Goal: Task Accomplishment & Management: Use online tool/utility

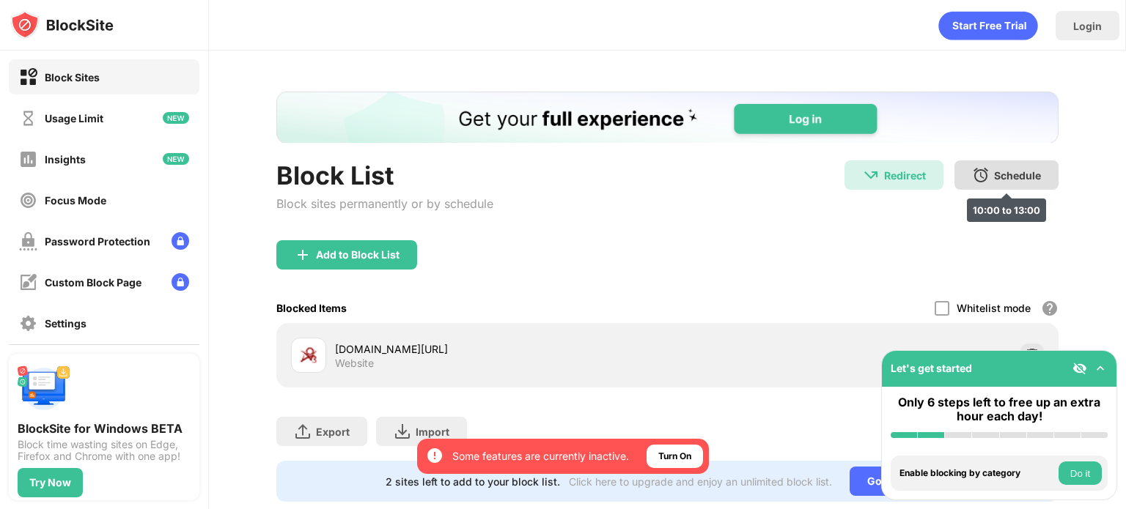
click at [979, 167] on div "Schedule 10:00 to 13:00" at bounding box center [1006, 175] width 104 height 29
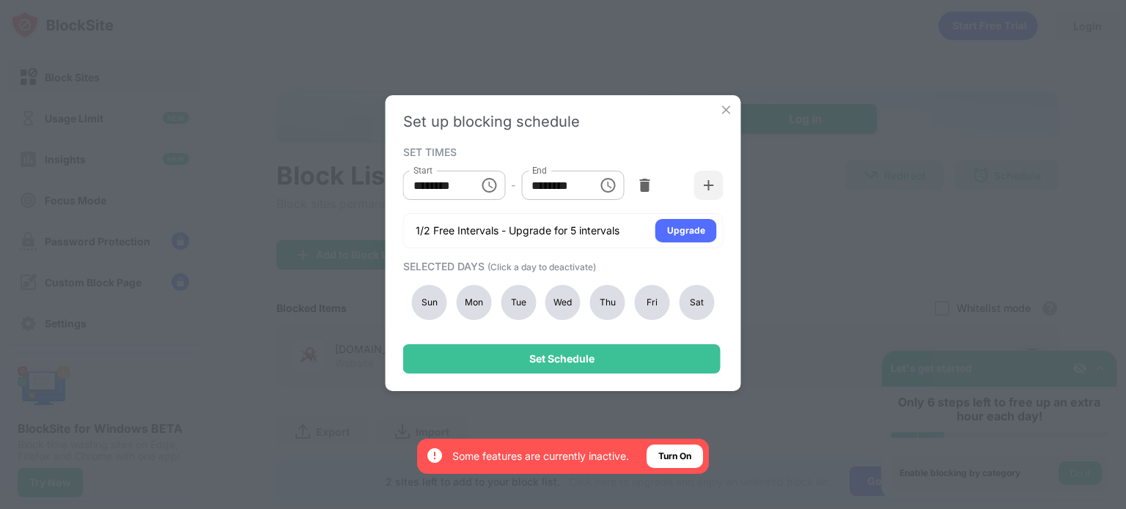
click at [654, 300] on div "Fri" at bounding box center [652, 302] width 35 height 35
click at [604, 300] on div "Thu" at bounding box center [607, 302] width 35 height 35
click at [568, 301] on div "Wed" at bounding box center [562, 302] width 35 height 35
click at [526, 301] on div "Tue" at bounding box center [518, 302] width 35 height 35
click at [486, 301] on div "Mon" at bounding box center [473, 302] width 35 height 35
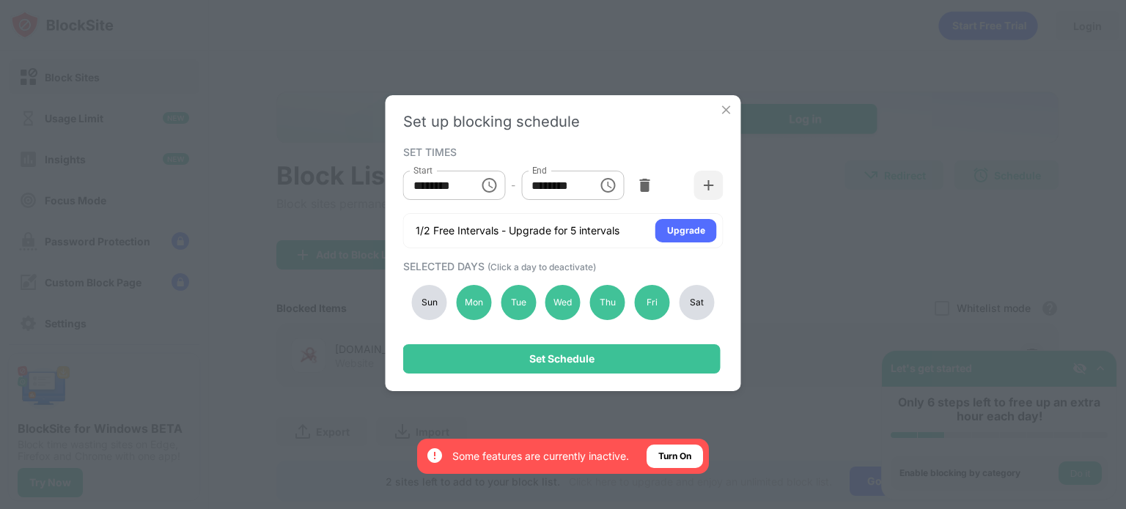
click at [421, 304] on div "Sun" at bounding box center [429, 302] width 35 height 35
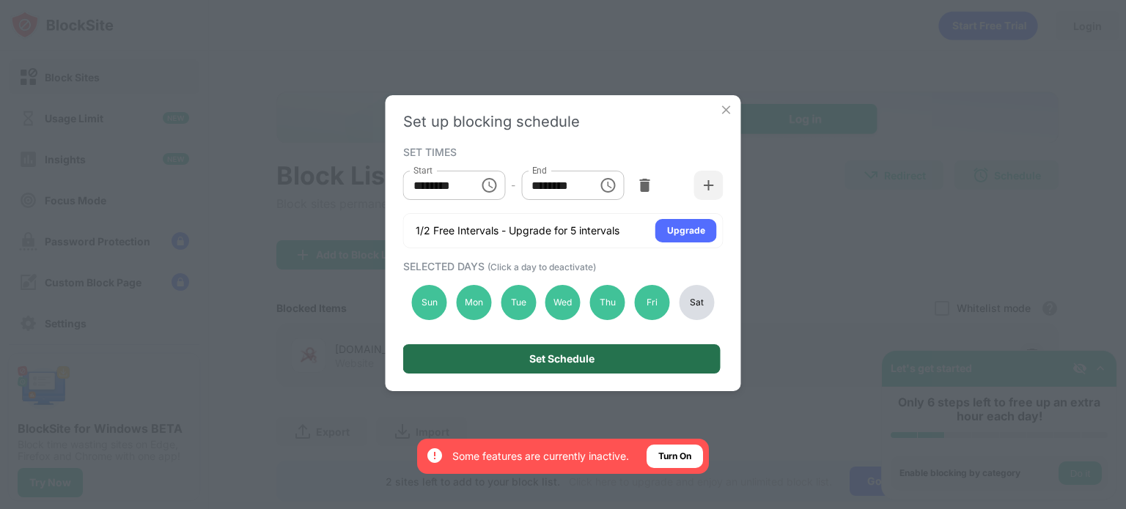
click at [476, 360] on div "Set Schedule" at bounding box center [561, 358] width 317 height 29
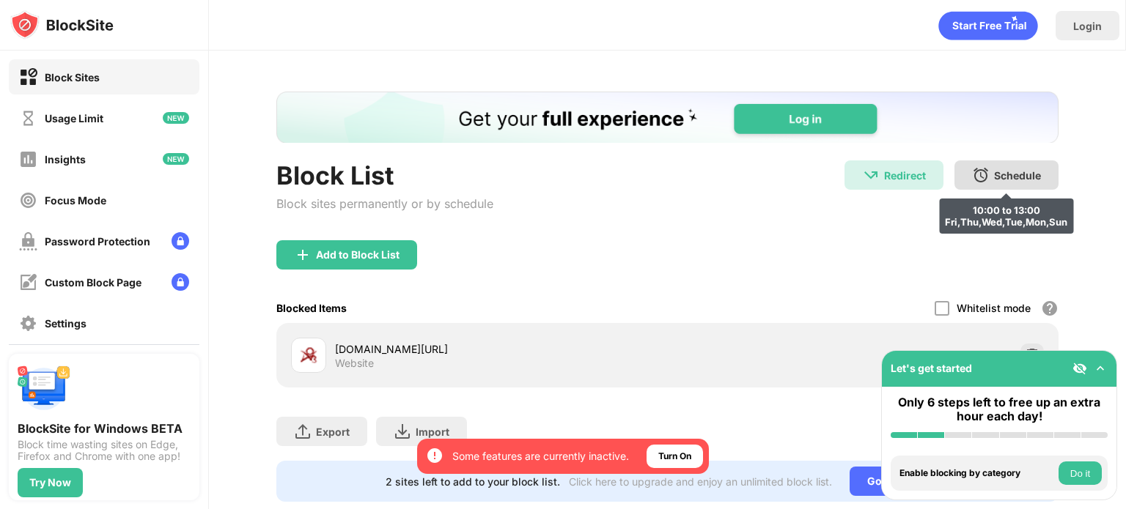
click at [976, 165] on div "Schedule 10:00 to 13:00 Fri,Thu,Wed,Tue,Mon,Sun" at bounding box center [1006, 175] width 104 height 29
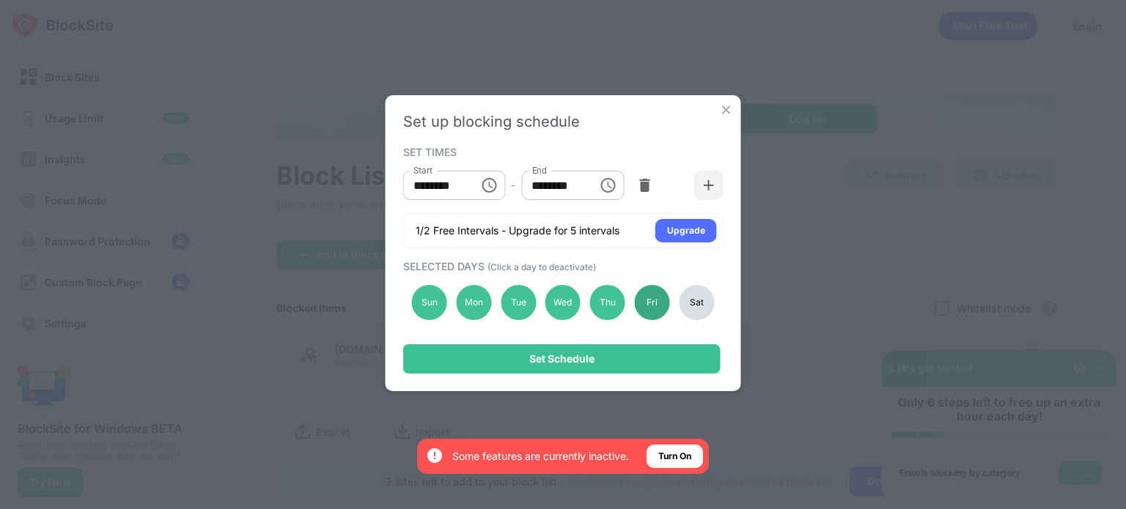
click at [654, 294] on div "Fri" at bounding box center [652, 302] width 35 height 35
click at [605, 298] on div "Thu" at bounding box center [607, 302] width 35 height 35
click at [564, 300] on div "Wed" at bounding box center [562, 302] width 35 height 35
click at [487, 298] on div "Mon" at bounding box center [473, 302] width 35 height 35
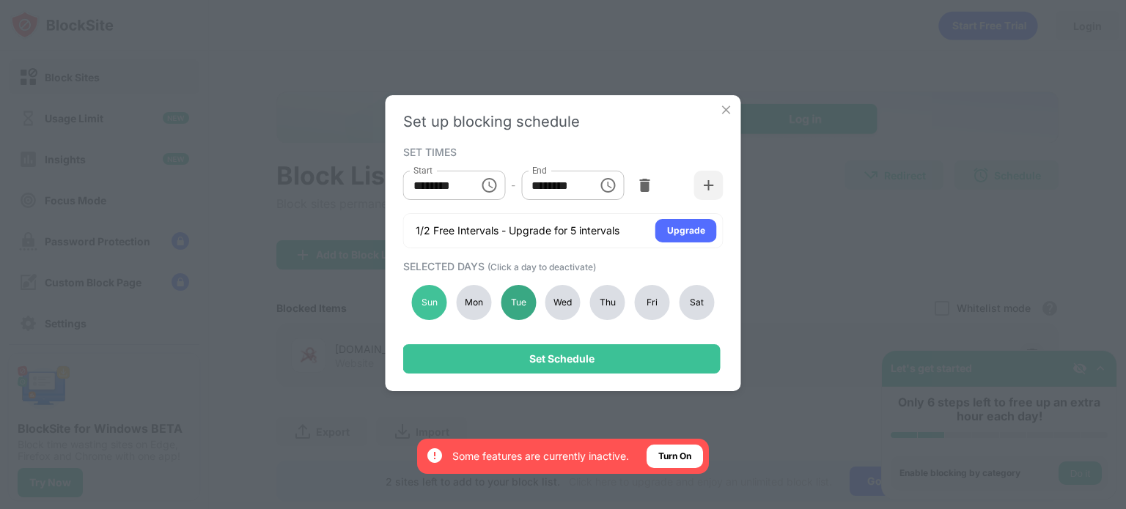
click at [522, 300] on div "Tue" at bounding box center [518, 302] width 35 height 35
click at [405, 295] on div "Sun Mon Tue Wed Thu Fri Sat" at bounding box center [563, 303] width 320 height 60
click at [435, 307] on div "Sun" at bounding box center [429, 302] width 35 height 35
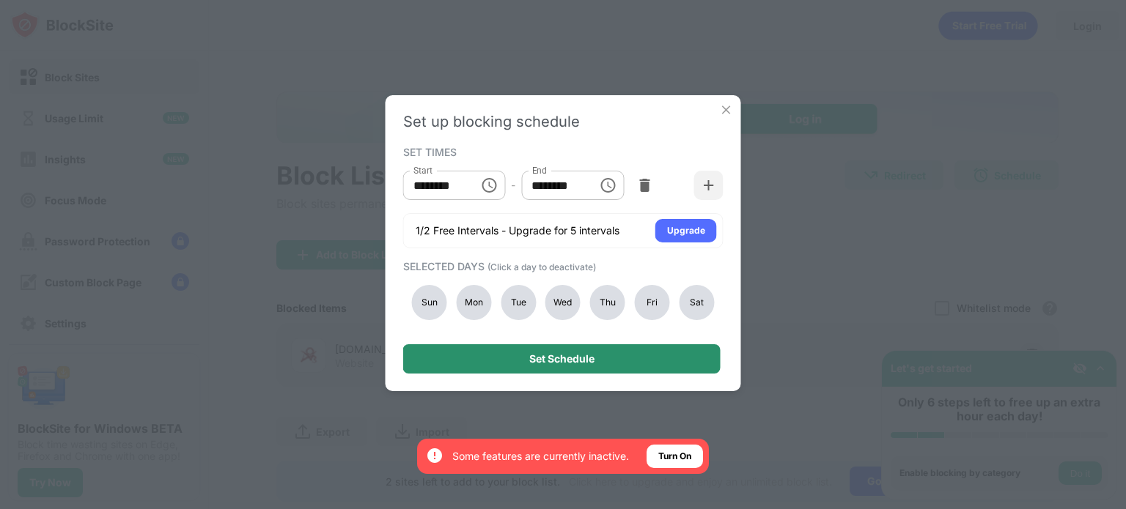
click at [484, 369] on div "Set Schedule" at bounding box center [561, 358] width 317 height 29
